Goal: Task Accomplishment & Management: Complete application form

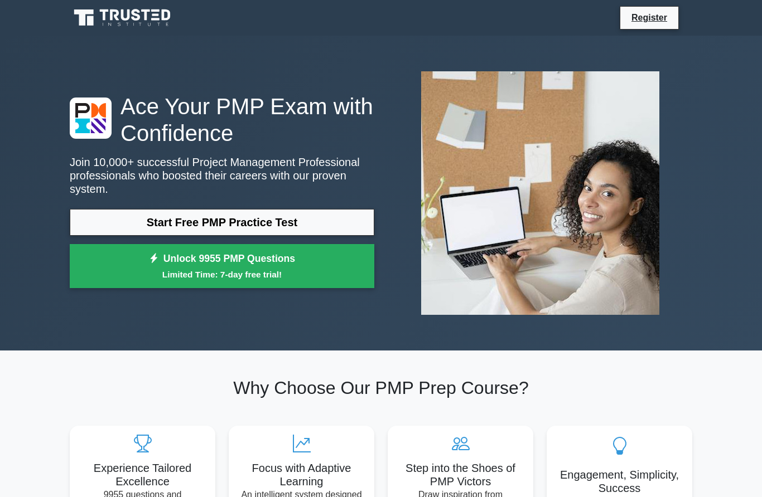
click at [308, 235] on link "Start Free PMP Practice Test" at bounding box center [222, 222] width 304 height 27
click at [347, 213] on link "Start Free PMP Practice Test" at bounding box center [222, 222] width 304 height 27
click at [649, 18] on link "Register" at bounding box center [649, 18] width 49 height 14
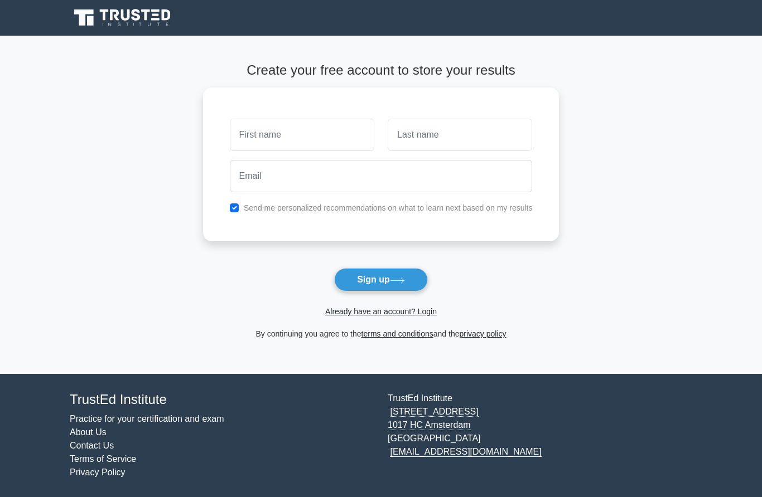
click at [317, 136] on input "text" at bounding box center [302, 135] width 144 height 32
type input "Wilfred Odongo"
click at [442, 131] on input "text" at bounding box center [460, 135] width 144 height 32
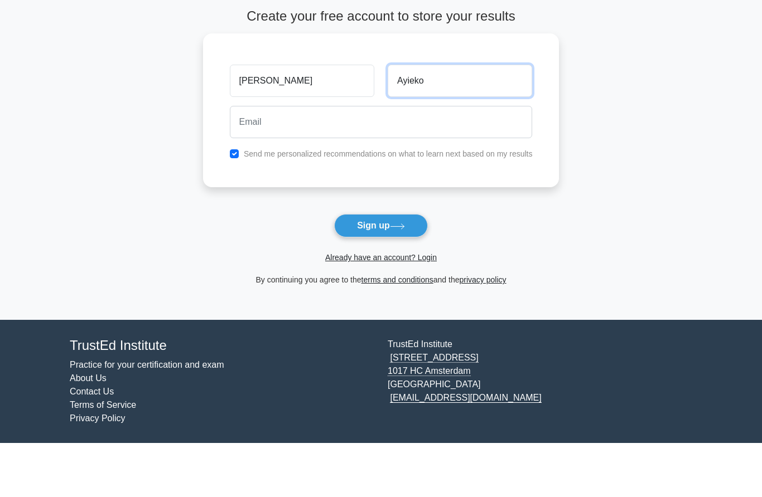
type input "Ayieko"
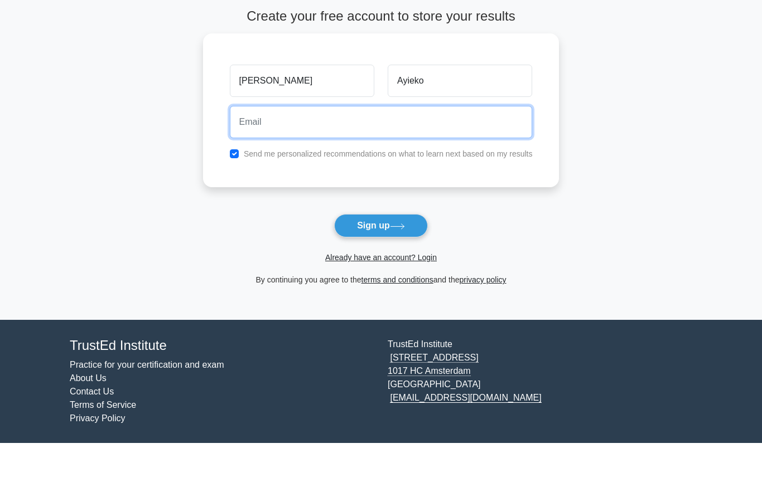
click at [347, 160] on input "email" at bounding box center [381, 176] width 303 height 32
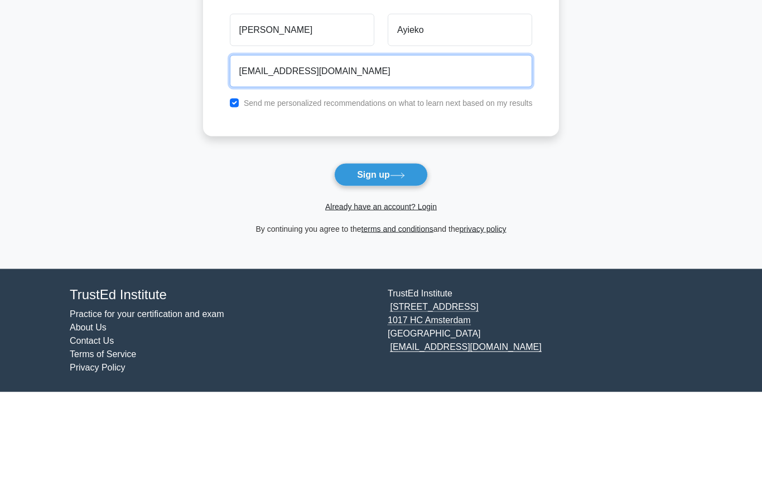
type input "odongowilfred@gmail.com"
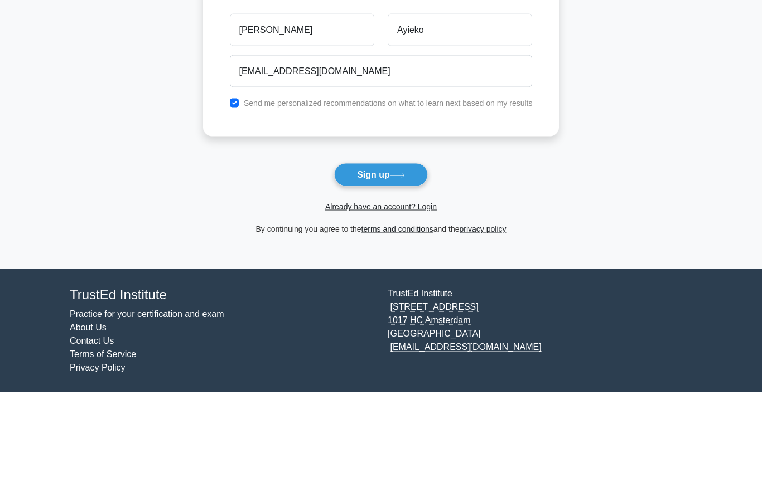
click at [379, 268] on button "Sign up" at bounding box center [381, 279] width 94 height 23
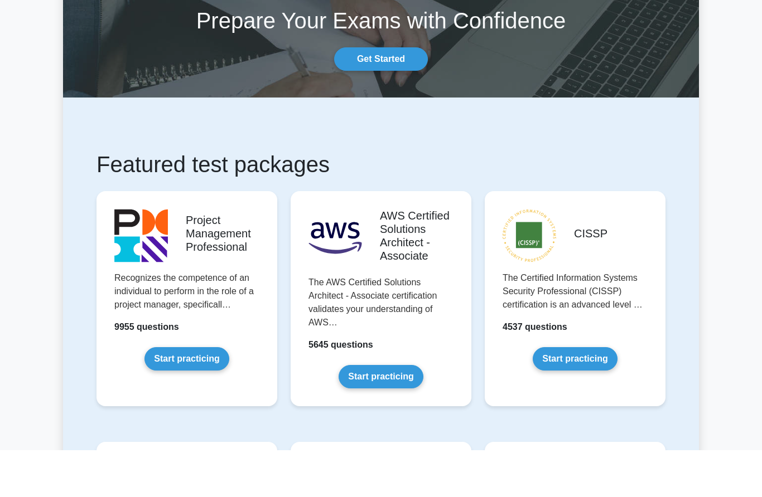
scroll to position [54, 0]
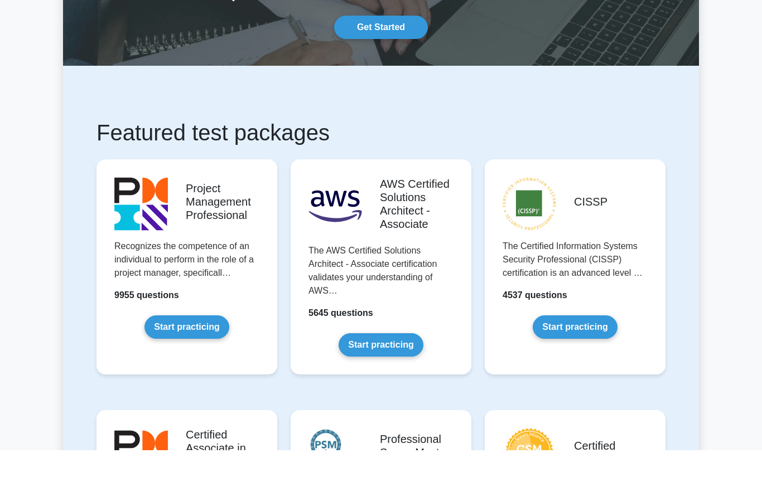
click at [175, 362] on link "Start practicing" at bounding box center [186, 373] width 84 height 23
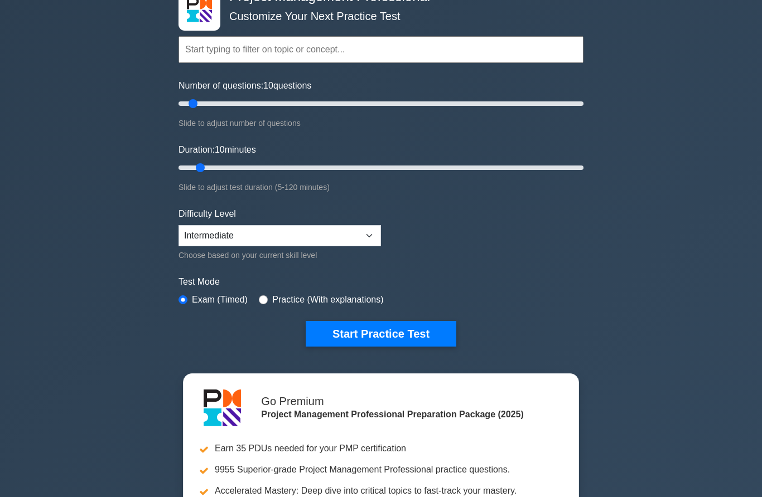
scroll to position [8, 0]
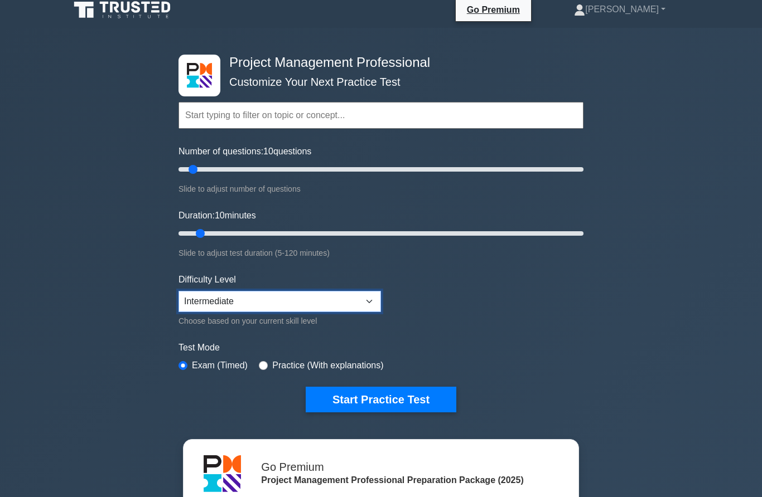
click at [367, 292] on select "Beginner Intermediate Expert" at bounding box center [279, 301] width 202 height 21
select select "beginner"
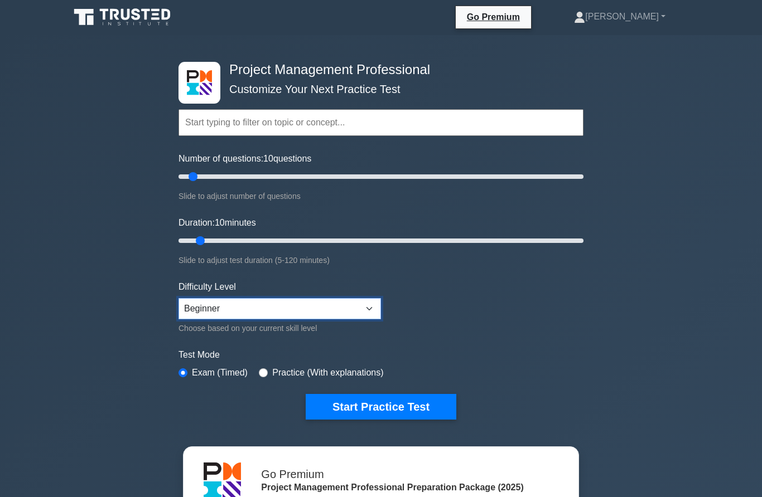
scroll to position [0, 0]
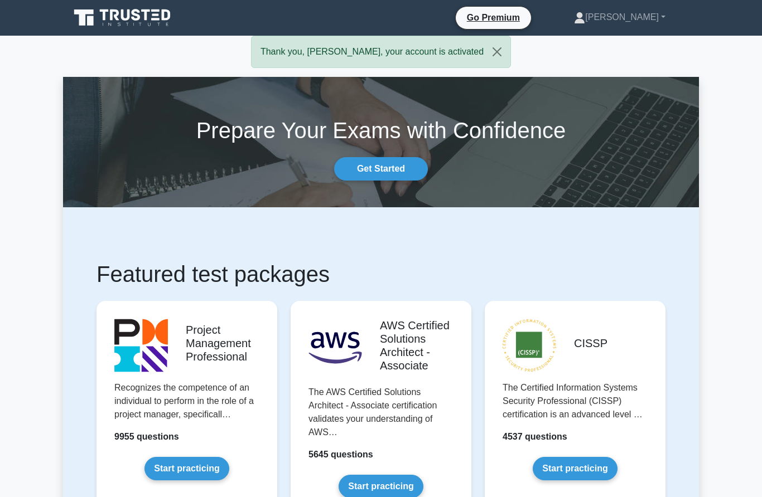
click at [508, 53] on button "Close" at bounding box center [496, 51] width 27 height 31
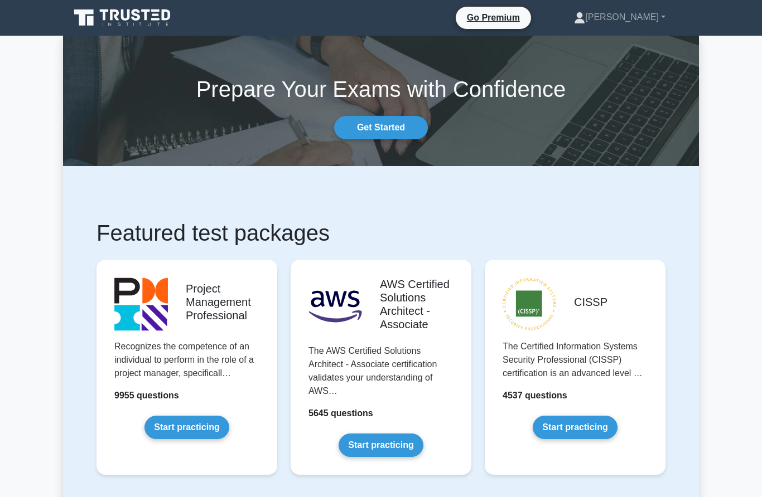
click at [493, 21] on link "Go Premium" at bounding box center [493, 18] width 66 height 14
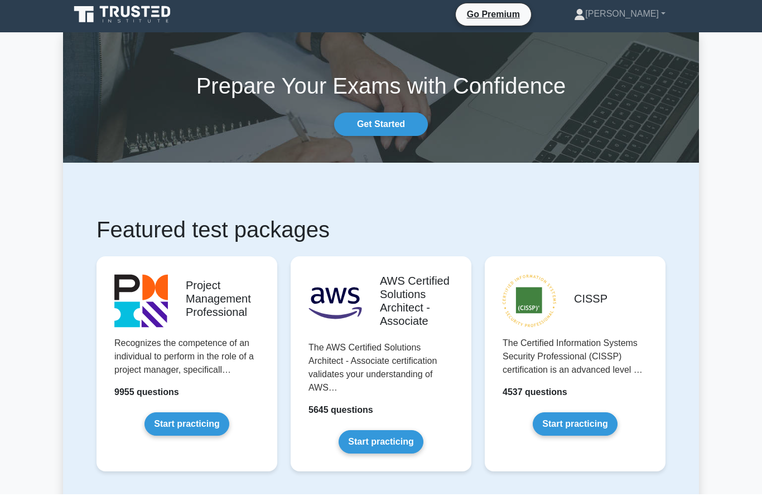
click at [669, 14] on link "[PERSON_NAME]" at bounding box center [619, 17] width 145 height 22
click at [589, 228] on h1 "Featured test packages" at bounding box center [380, 233] width 569 height 27
